Goal: Information Seeking & Learning: Learn about a topic

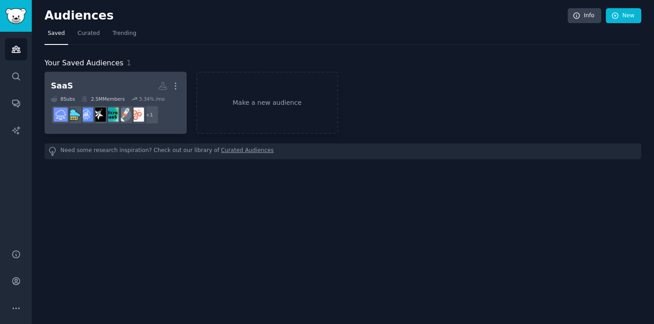
click at [128, 82] on h2 "SaaS More" at bounding box center [116, 86] width 130 height 16
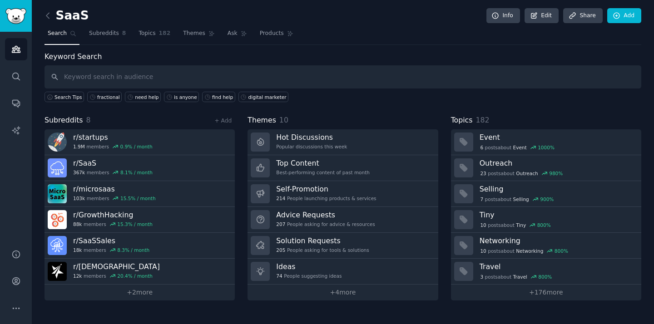
click at [384, 75] on input "text" at bounding box center [343, 76] width 597 height 23
type input "nee"
click at [139, 98] on div "need help" at bounding box center [147, 97] width 24 height 6
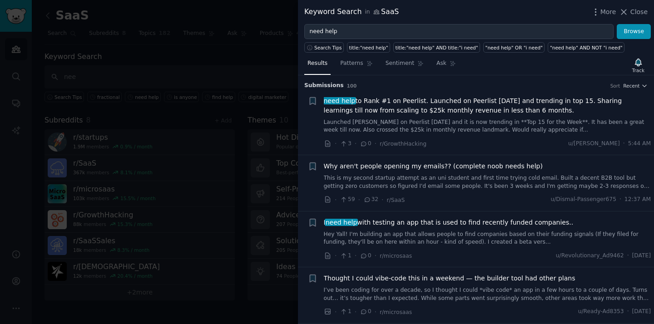
click at [453, 106] on span "need help to Rank #1 on Peerlist. Launched on Peerlist [DATE] and trending in t…" at bounding box center [488, 105] width 328 height 19
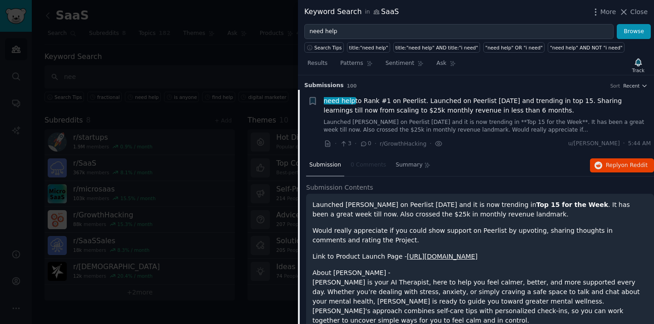
scroll to position [15, 0]
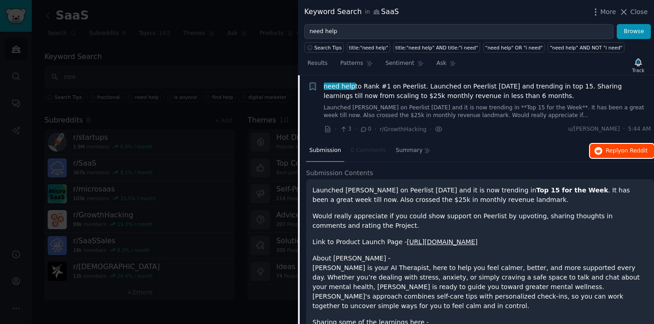
click at [617, 150] on span "Reply on Reddit" at bounding box center [627, 151] width 42 height 8
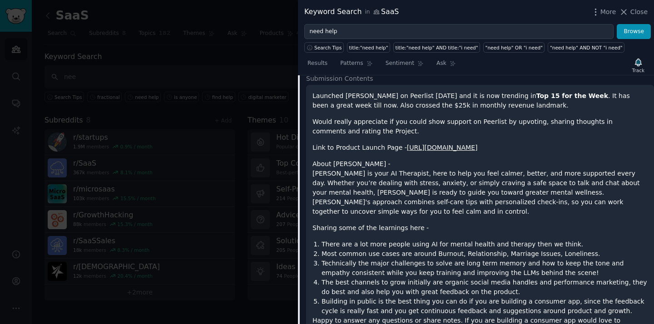
scroll to position [19, 0]
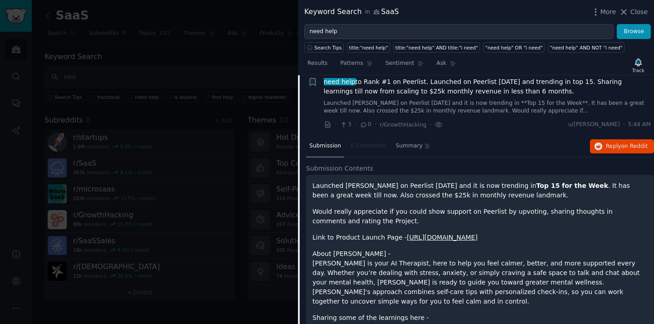
click at [447, 90] on span "need help to Rank #1 on Peerlist. Launched on Peerlist [DATE] and trending in t…" at bounding box center [488, 86] width 328 height 19
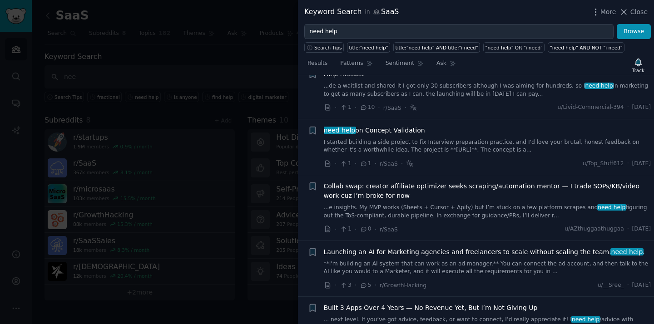
scroll to position [660, 0]
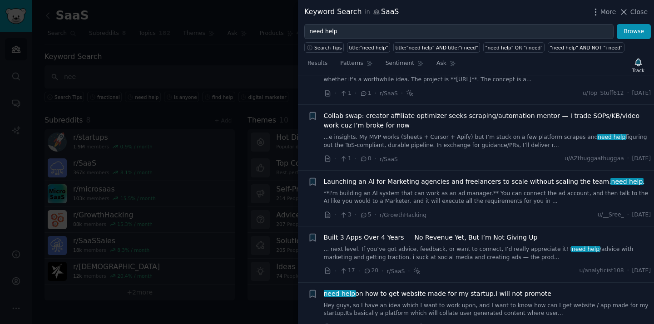
click at [261, 62] on div at bounding box center [327, 162] width 654 height 324
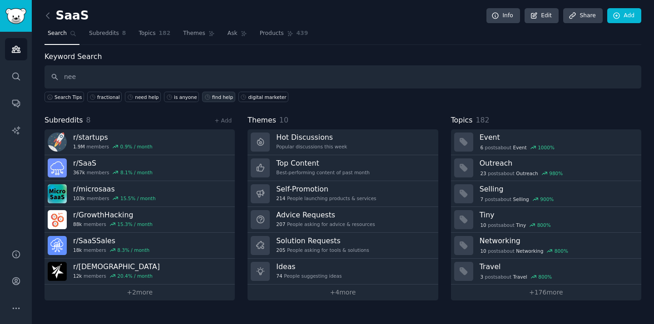
click at [217, 99] on div "find help" at bounding box center [222, 97] width 21 height 6
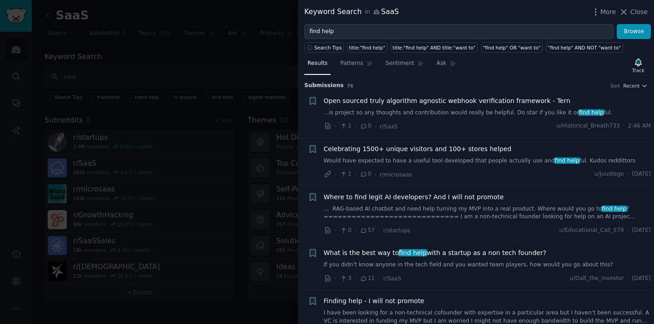
click at [222, 70] on div at bounding box center [327, 162] width 654 height 324
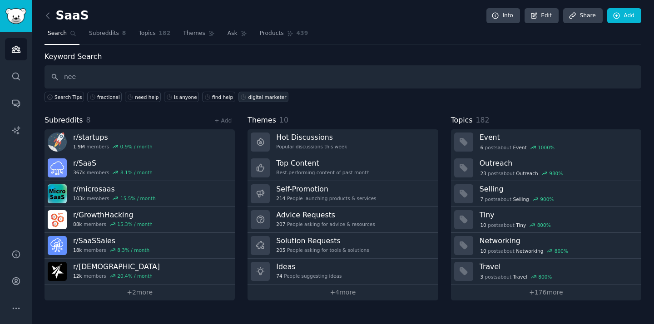
click at [260, 99] on div "digital marketer" at bounding box center [268, 97] width 38 height 6
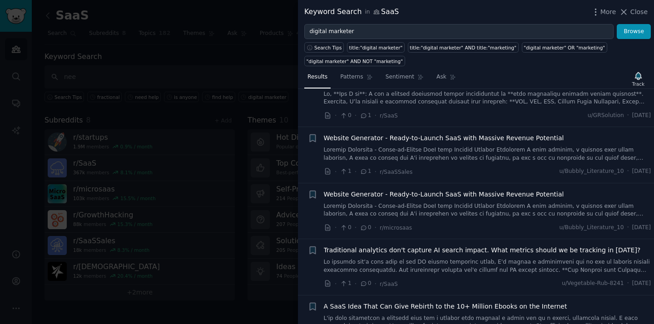
scroll to position [33, 0]
click at [468, 138] on span "Website Generator - Ready-to-Launch SaaS with Massive Revenue Potential" at bounding box center [444, 138] width 240 height 10
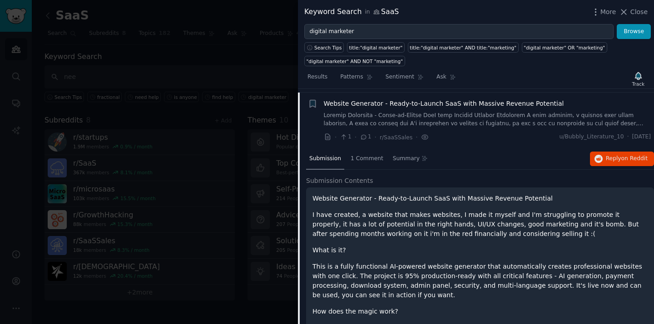
scroll to position [70, 0]
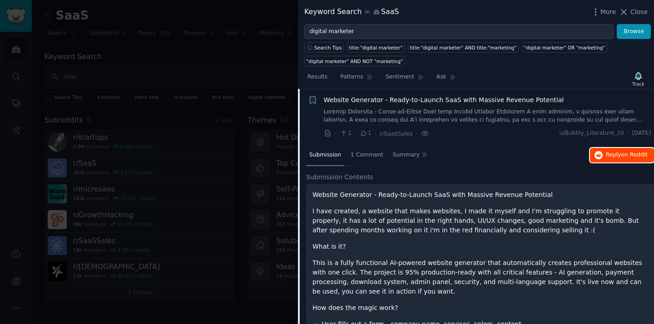
click at [617, 156] on span "Reply on Reddit" at bounding box center [627, 155] width 42 height 8
click at [407, 100] on span "Website Generator - Ready-to-Launch SaaS with Massive Revenue Potential" at bounding box center [444, 100] width 240 height 10
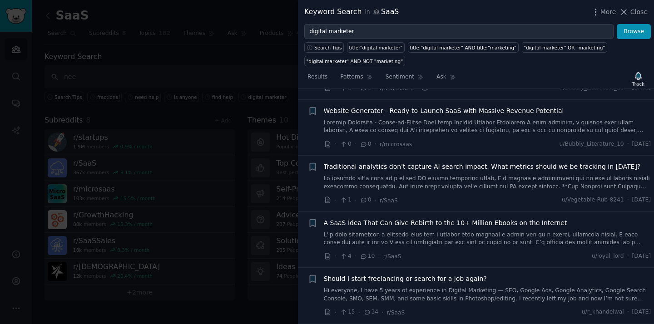
scroll to position [166, 0]
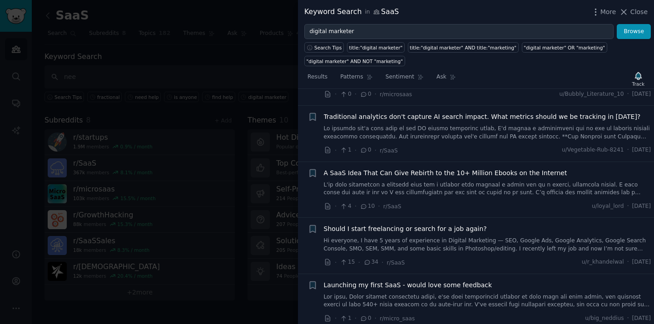
click at [449, 118] on span "Traditional analytics don't capture AI search impact. What metrics should we be…" at bounding box center [482, 117] width 317 height 10
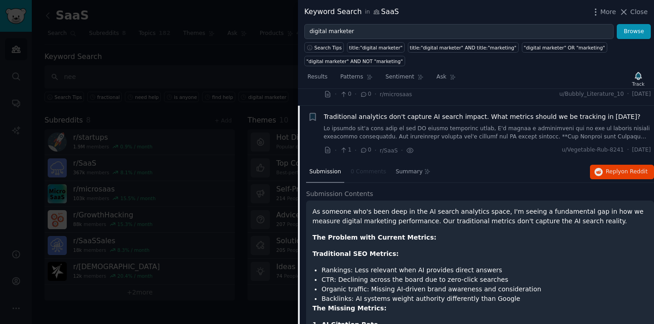
scroll to position [183, 0]
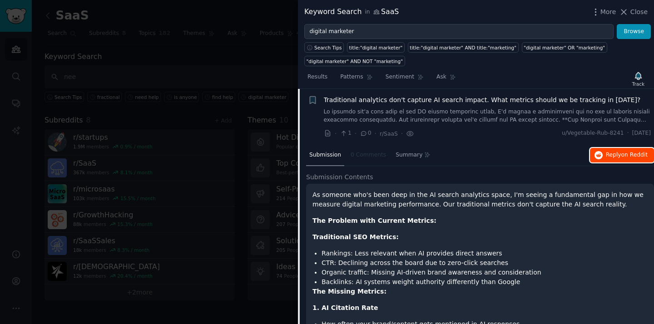
click at [614, 156] on span "Reply on Reddit" at bounding box center [627, 155] width 42 height 8
click at [437, 96] on span "Traditional analytics don't capture AI search impact. What metrics should we be…" at bounding box center [482, 100] width 317 height 10
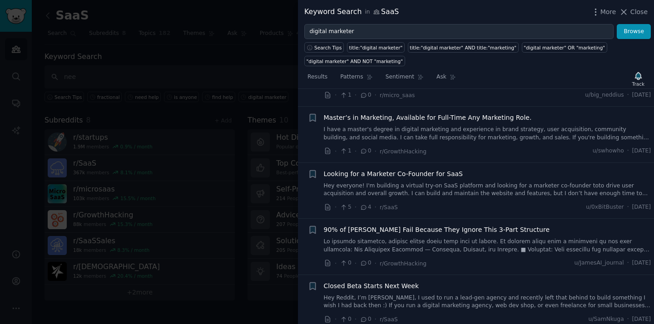
scroll to position [390, 0]
click at [406, 175] on span "Looking for a Marketer Co-Founder for SaaS" at bounding box center [393, 174] width 139 height 10
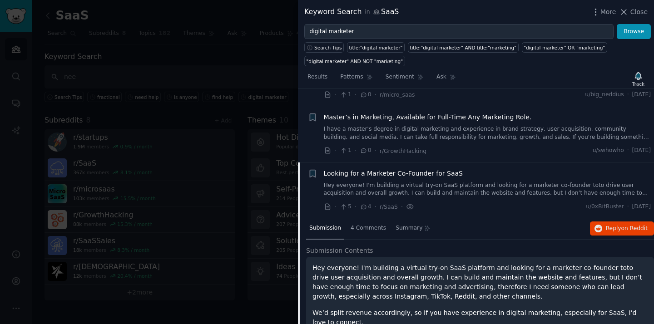
scroll to position [463, 0]
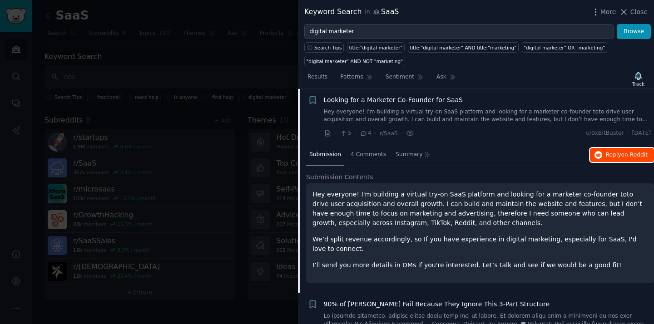
click at [627, 156] on span "on Reddit" at bounding box center [635, 155] width 26 height 6
click at [422, 103] on span "Looking for a Marketer Co-Founder for SaaS" at bounding box center [393, 100] width 139 height 10
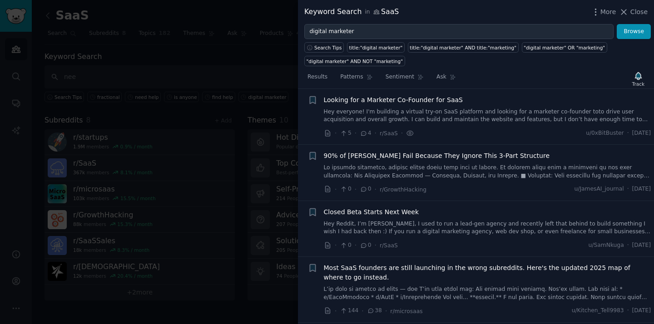
click at [253, 75] on div at bounding box center [327, 162] width 654 height 324
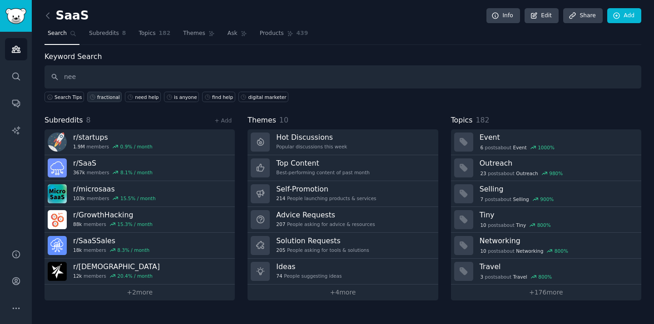
click at [108, 98] on div "fractional" at bounding box center [108, 97] width 23 height 6
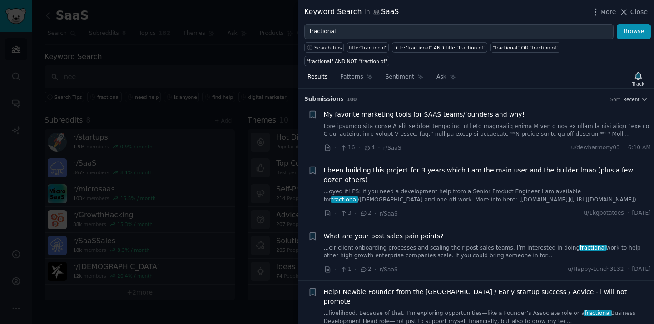
click at [459, 110] on span "My favorite marketing tools for SAAS teams/founders and why!" at bounding box center [424, 115] width 201 height 10
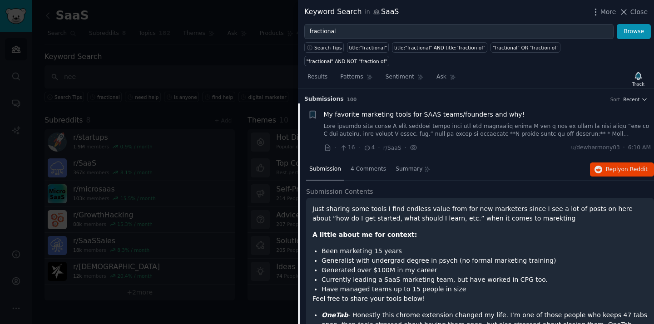
scroll to position [15, 0]
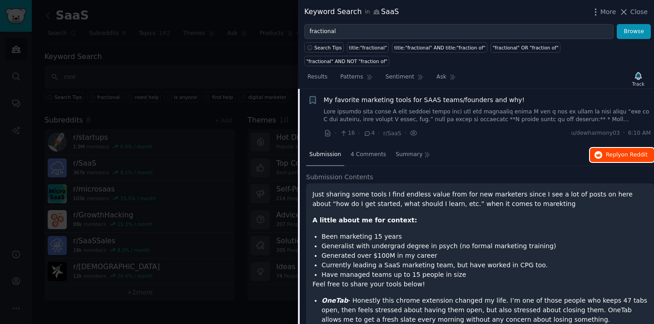
click at [625, 152] on span "on Reddit" at bounding box center [635, 155] width 26 height 6
click at [405, 95] on span "My favorite marketing tools for SAAS teams/founders and why!" at bounding box center [424, 100] width 201 height 10
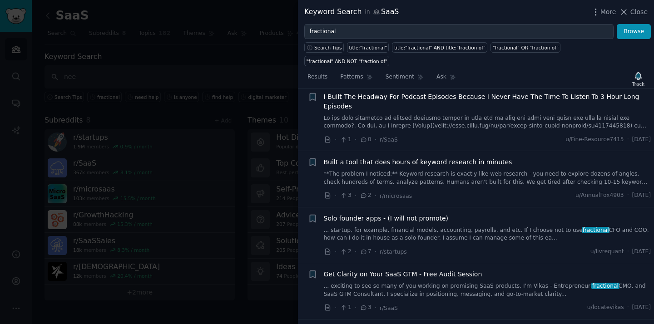
scroll to position [353, 0]
